Goal: Find specific page/section: Find specific page/section

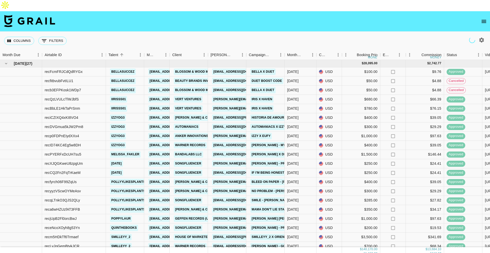
click at [481, 18] on icon "open drawer" at bounding box center [484, 21] width 6 height 6
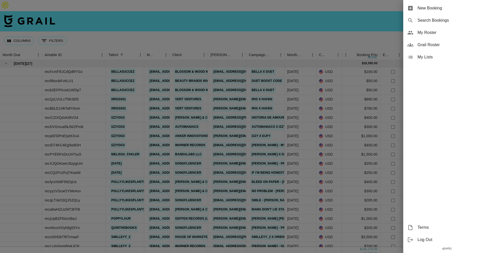
click at [439, 44] on span "Grail Roster" at bounding box center [451, 45] width 68 height 6
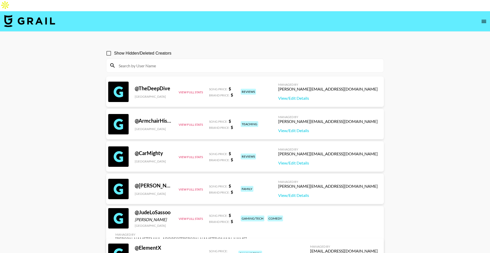
click at [168, 61] on input at bounding box center [248, 65] width 265 height 8
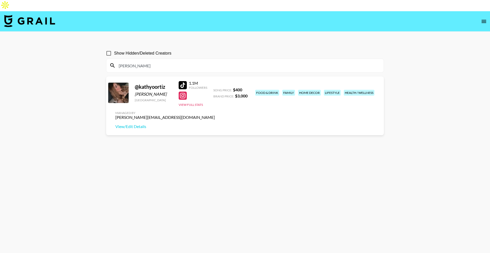
type input "[PERSON_NAME]"
drag, startPoint x: 378, startPoint y: 79, endPoint x: 331, endPoint y: 80, distance: 47.5
click at [219, 107] on div "Managed By [PERSON_NAME][EMAIL_ADDRESS][DOMAIN_NAME] View/Edit Details" at bounding box center [165, 120] width 108 height 26
copy div "[PERSON_NAME][EMAIL_ADDRESS][DOMAIN_NAME]"
